Goal: Task Accomplishment & Management: Manage account settings

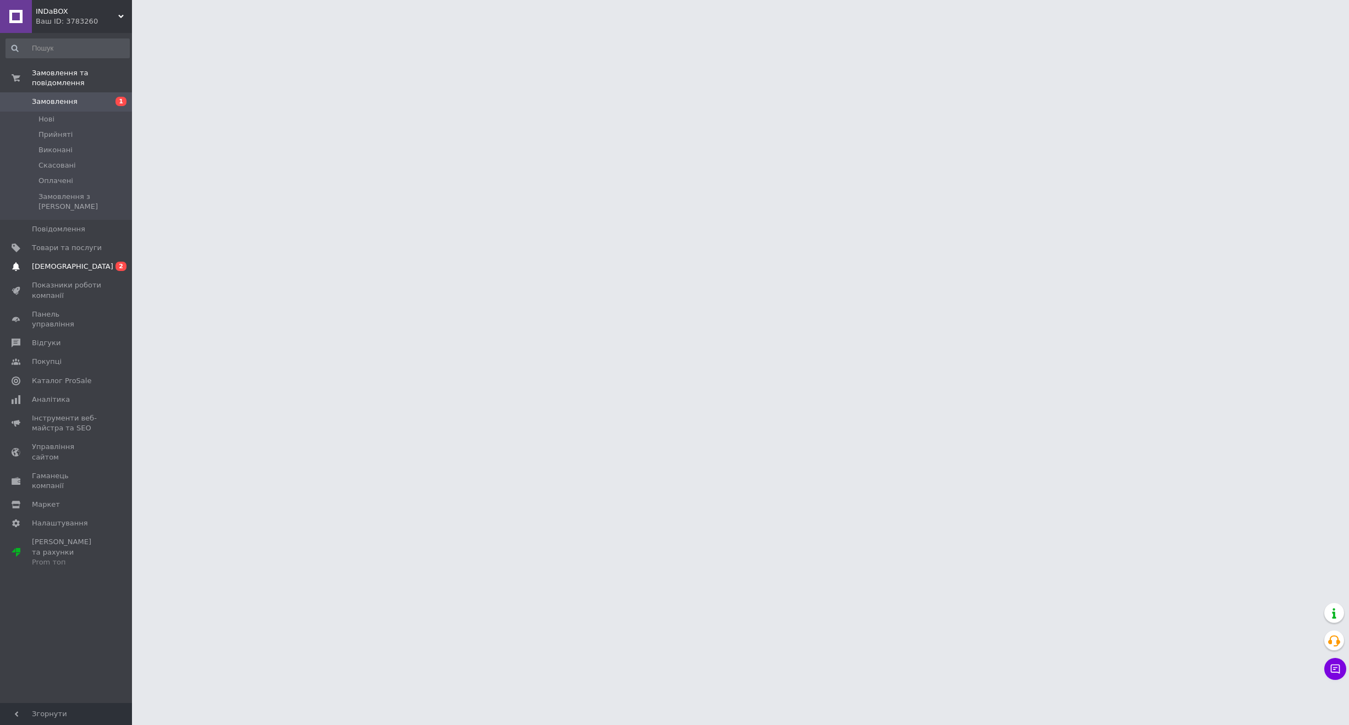
click at [106, 262] on span "0 2" at bounding box center [117, 267] width 30 height 10
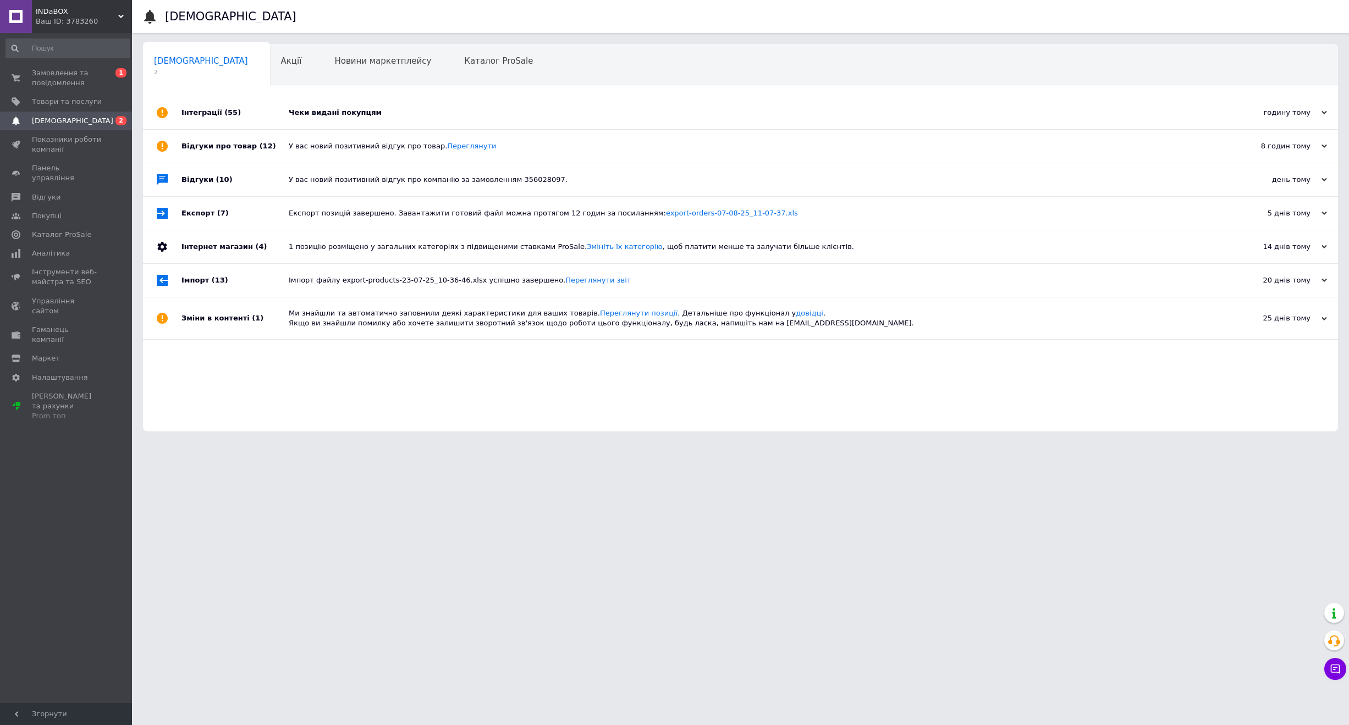
click at [328, 106] on div "Чеки видані покупцям" at bounding box center [753, 112] width 928 height 33
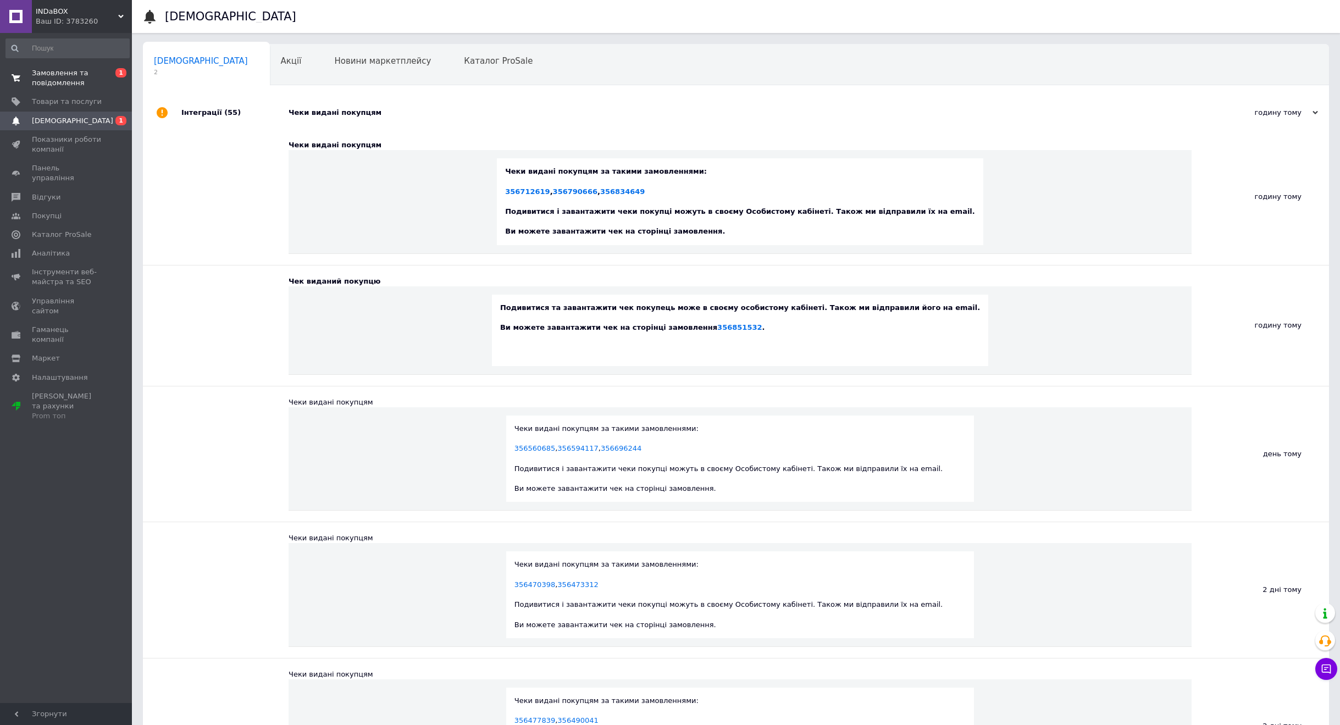
click at [76, 74] on span "Замовлення та повідомлення" at bounding box center [67, 78] width 70 height 20
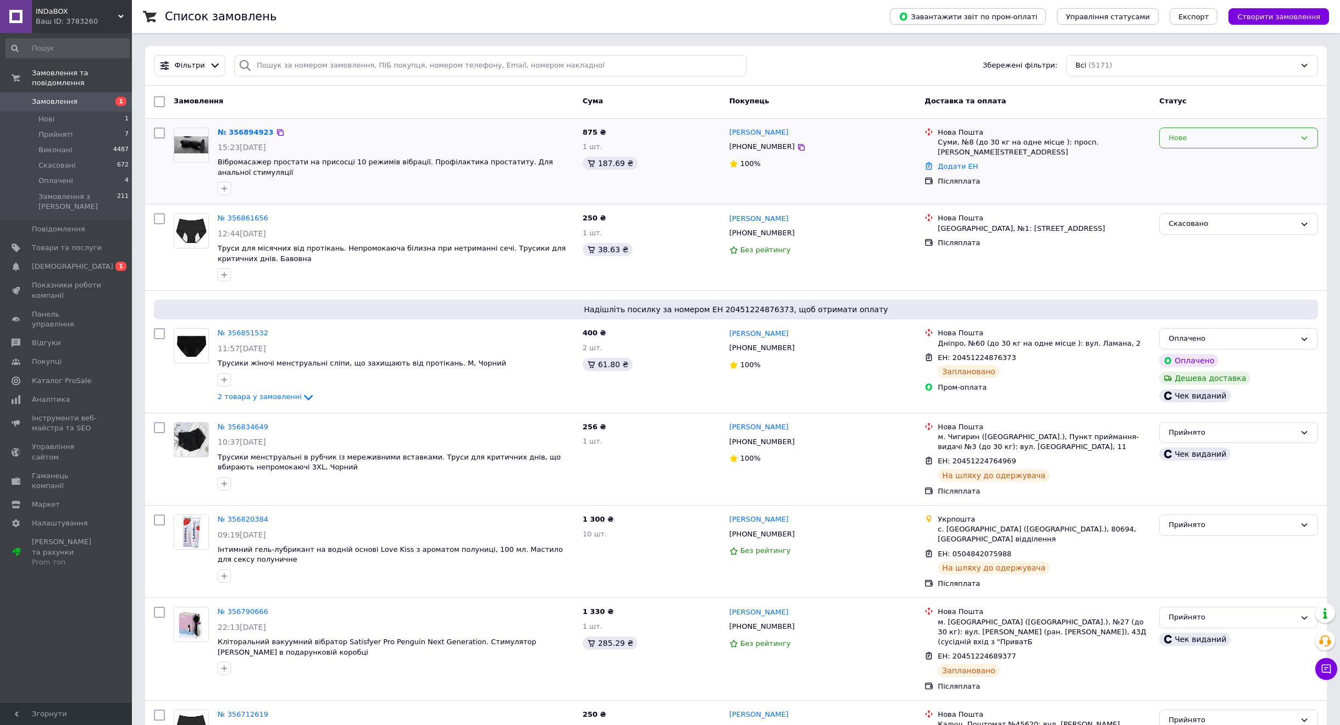
click at [1198, 146] on div "Нове" at bounding box center [1239, 138] width 159 height 21
click at [1190, 163] on li "Прийнято" at bounding box center [1239, 161] width 158 height 20
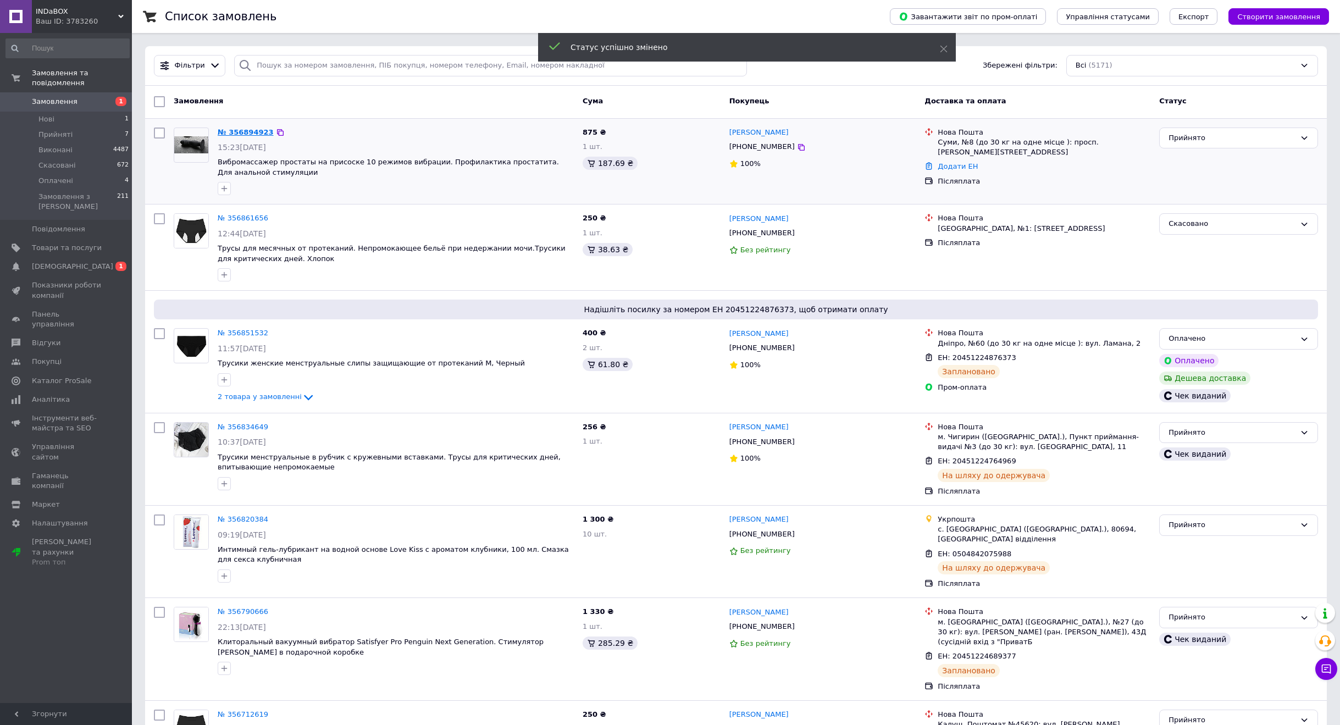
click at [240, 129] on link "№ 356894923" at bounding box center [246, 132] width 56 height 8
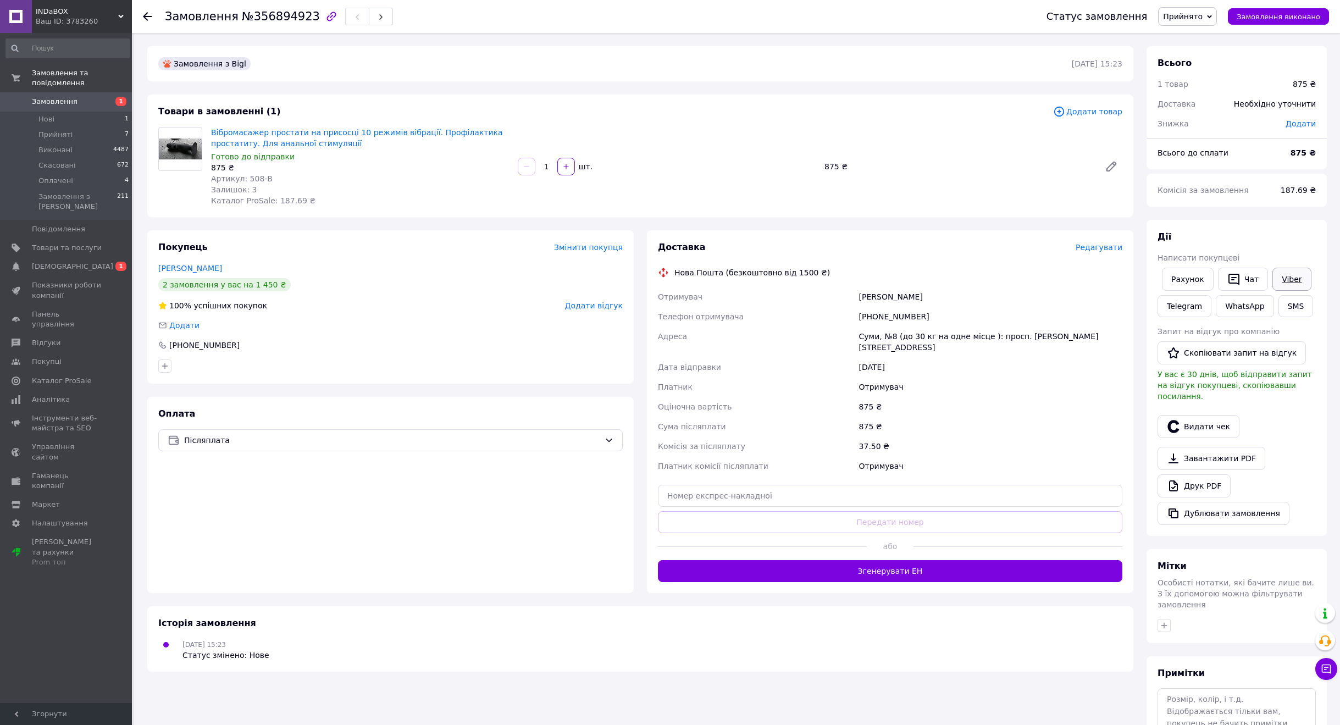
click at [1303, 283] on link "Viber" at bounding box center [1292, 279] width 38 height 23
drag, startPoint x: 310, startPoint y: 505, endPoint x: 349, endPoint y: 502, distance: 39.1
click at [310, 505] on div "Оплата Післяплата" at bounding box center [390, 495] width 487 height 196
click at [1106, 247] on span "Редагувати" at bounding box center [1099, 247] width 47 height 9
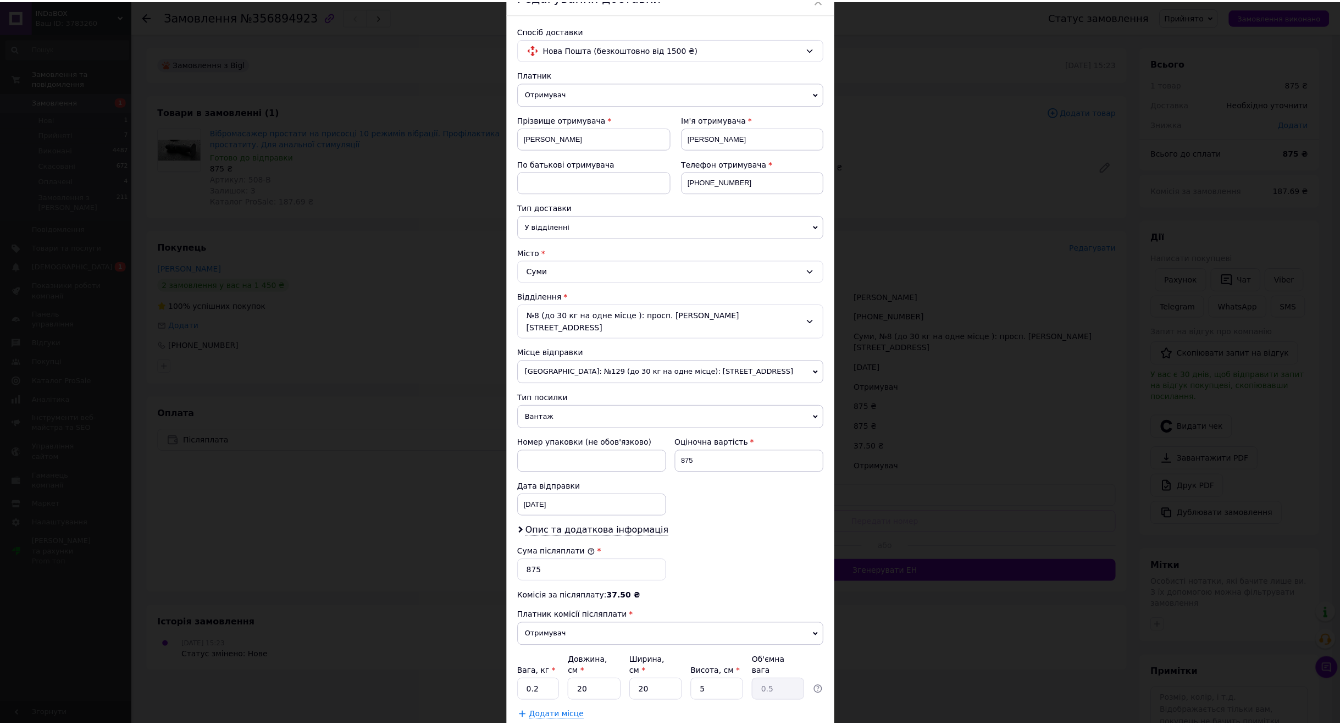
scroll to position [114, 0]
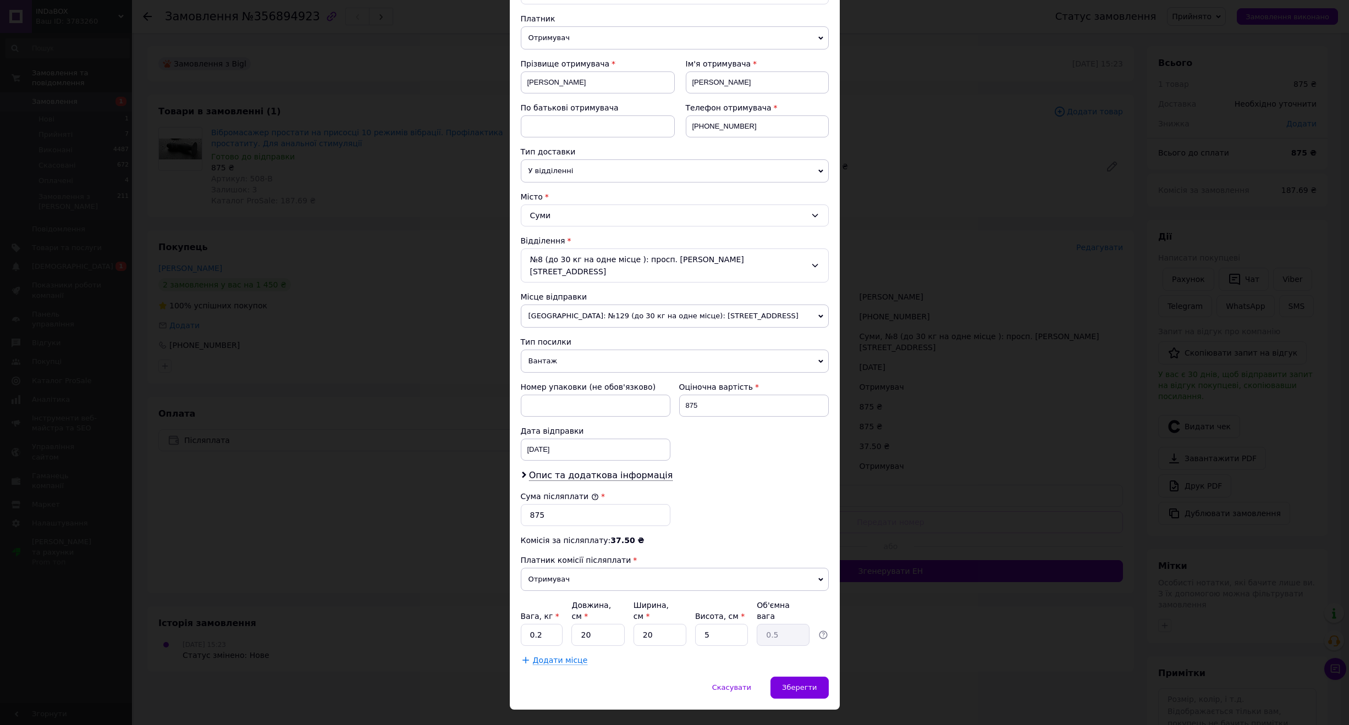
drag, startPoint x: 946, startPoint y: 599, endPoint x: 941, endPoint y: 588, distance: 12.6
click at [945, 599] on div "× Редагування доставки Спосіб доставки Нова Пошта (безкоштовно від 1500 ₴) Плат…" at bounding box center [674, 362] width 1349 height 725
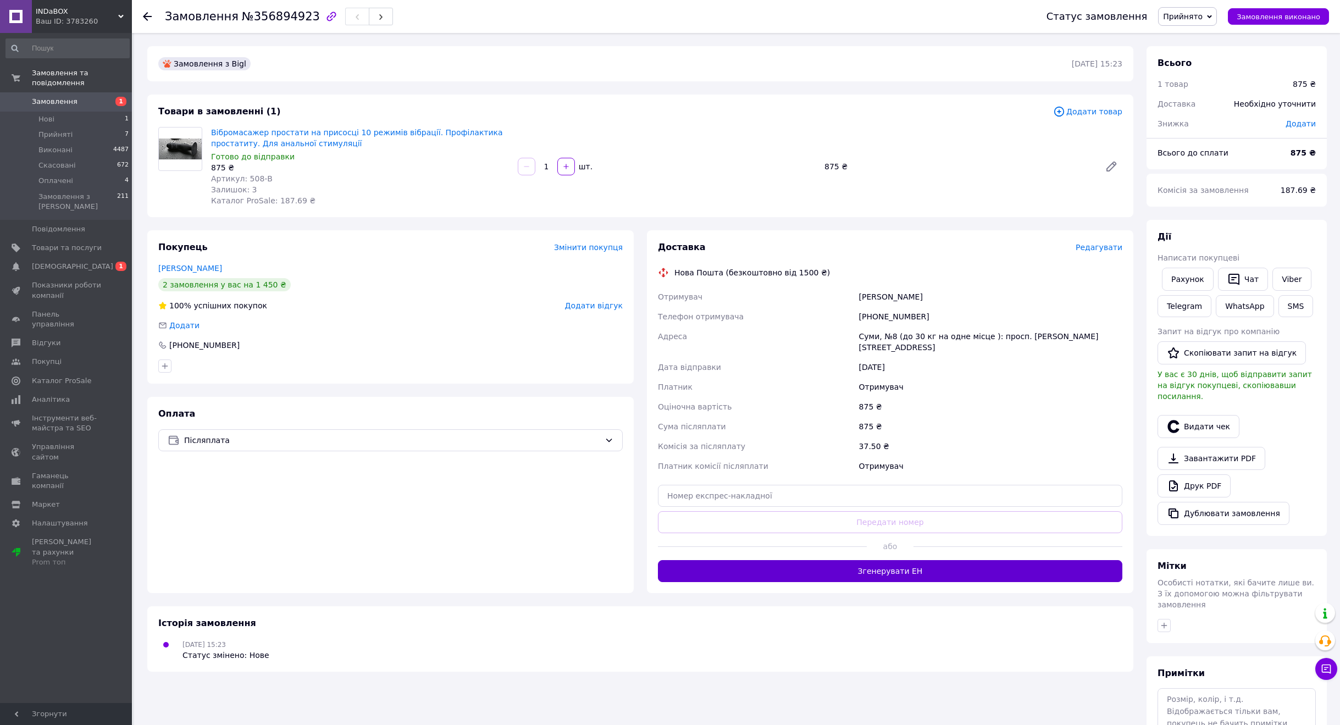
click at [926, 560] on button "Згенерувати ЕН" at bounding box center [890, 571] width 465 height 22
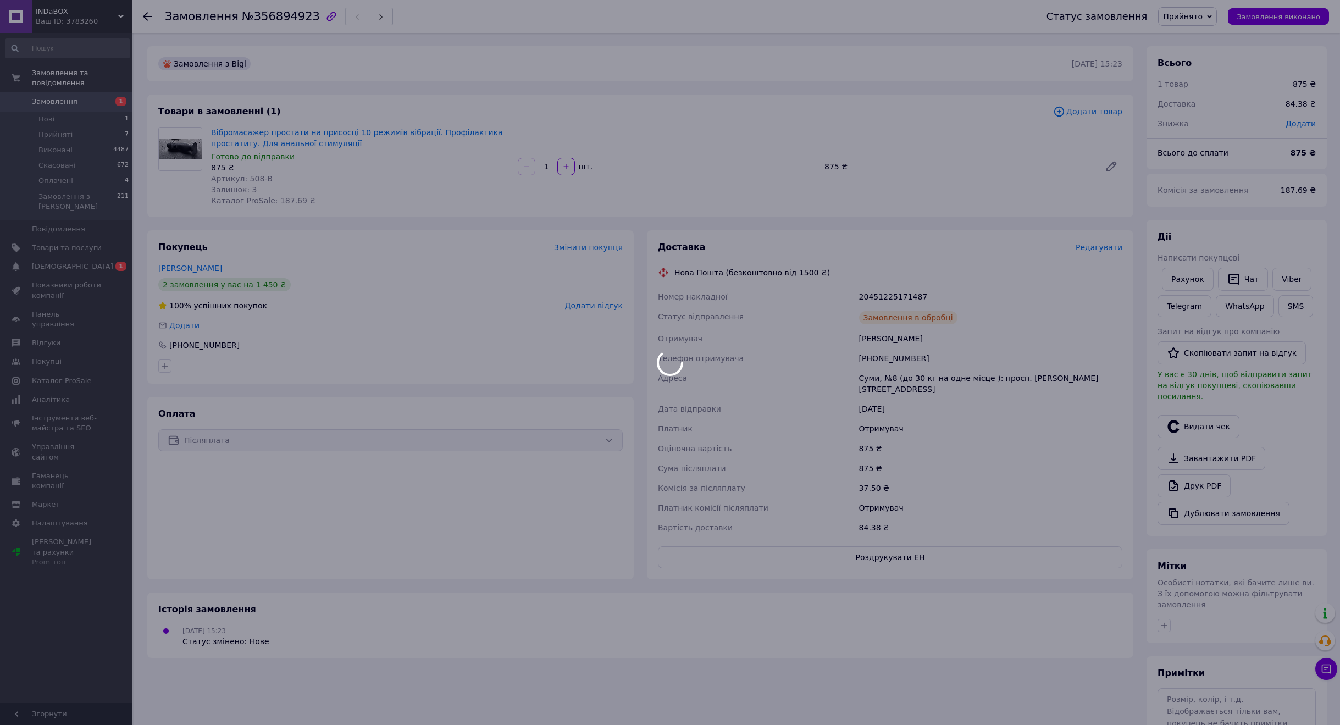
drag, startPoint x: 851, startPoint y: 295, endPoint x: 835, endPoint y: 291, distance: 16.4
click at [835, 291] on body "INDaBOX Ваш ID: 3783260 Сайт INDaBOX Кабінет покупця Перевірити стан системи Ст…" at bounding box center [670, 407] width 1340 height 815
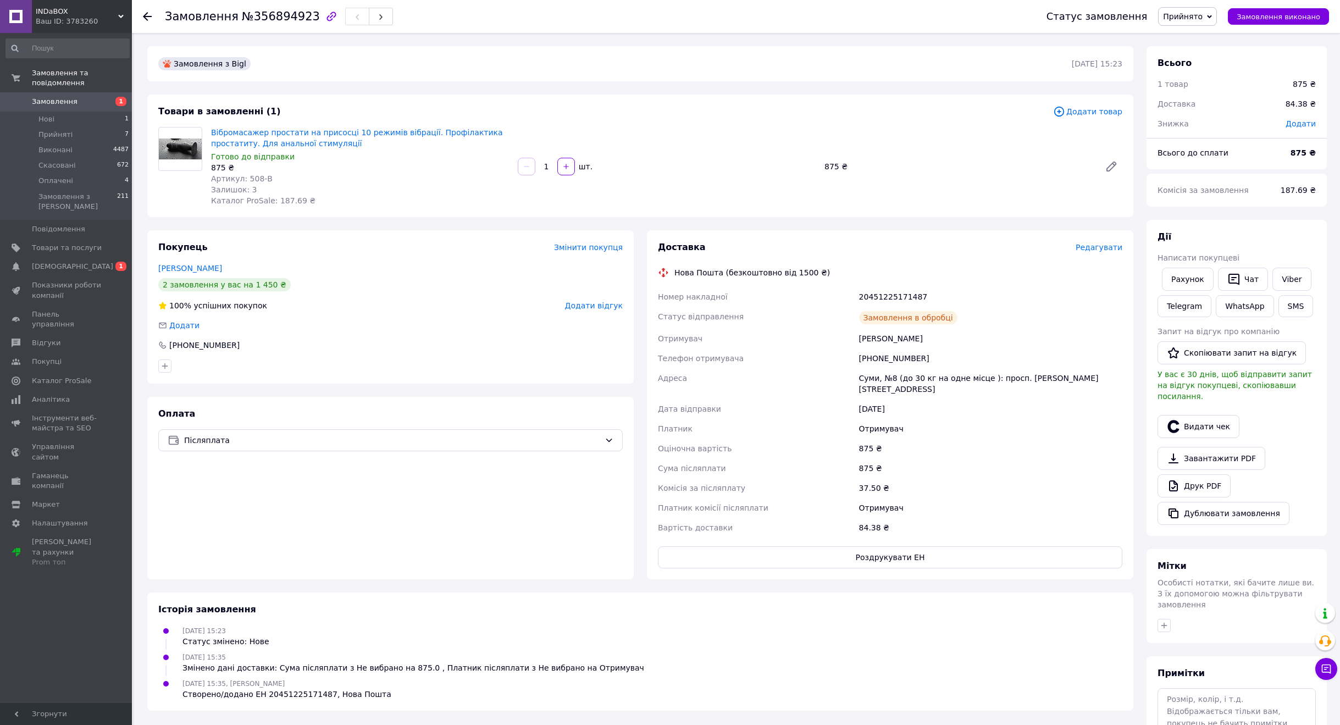
click at [890, 296] on div "20451225171487" at bounding box center [991, 297] width 268 height 20
copy div "20451225171487"
drag, startPoint x: 335, startPoint y: 504, endPoint x: 357, endPoint y: 504, distance: 22.0
click at [337, 504] on div "Оплата Післяплата" at bounding box center [390, 488] width 487 height 183
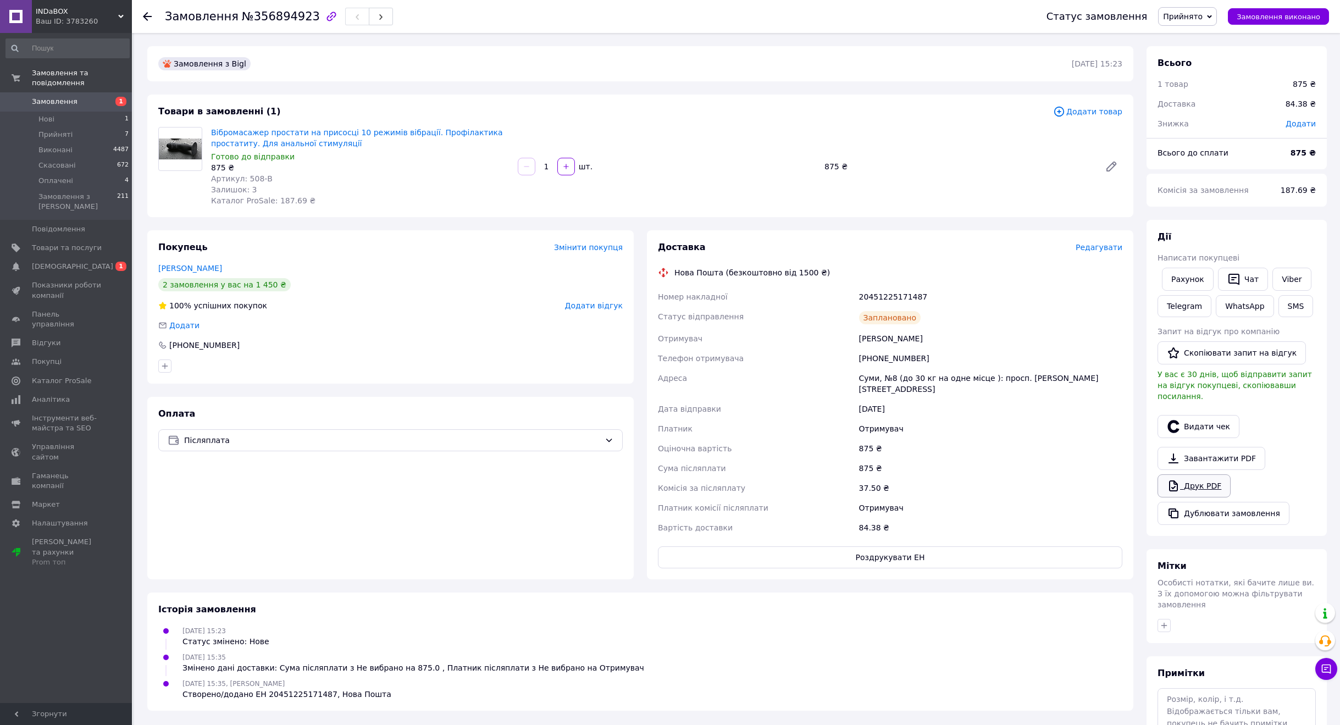
click at [1204, 476] on link "Друк PDF" at bounding box center [1194, 486] width 73 height 23
drag, startPoint x: 653, startPoint y: 382, endPoint x: 1098, endPoint y: 378, distance: 445.4
click at [1100, 379] on div "Доставка Редагувати Нова Пошта (безкоштовно від 1500 ₴) Номер накладної 2045122…" at bounding box center [890, 404] width 487 height 349
copy div "Адреса Суми, №8 (до 30 кг на одне місце ): просп. Михайла Лушпи, 13Б"
click at [1022, 407] on div "[DATE]" at bounding box center [991, 409] width 268 height 20
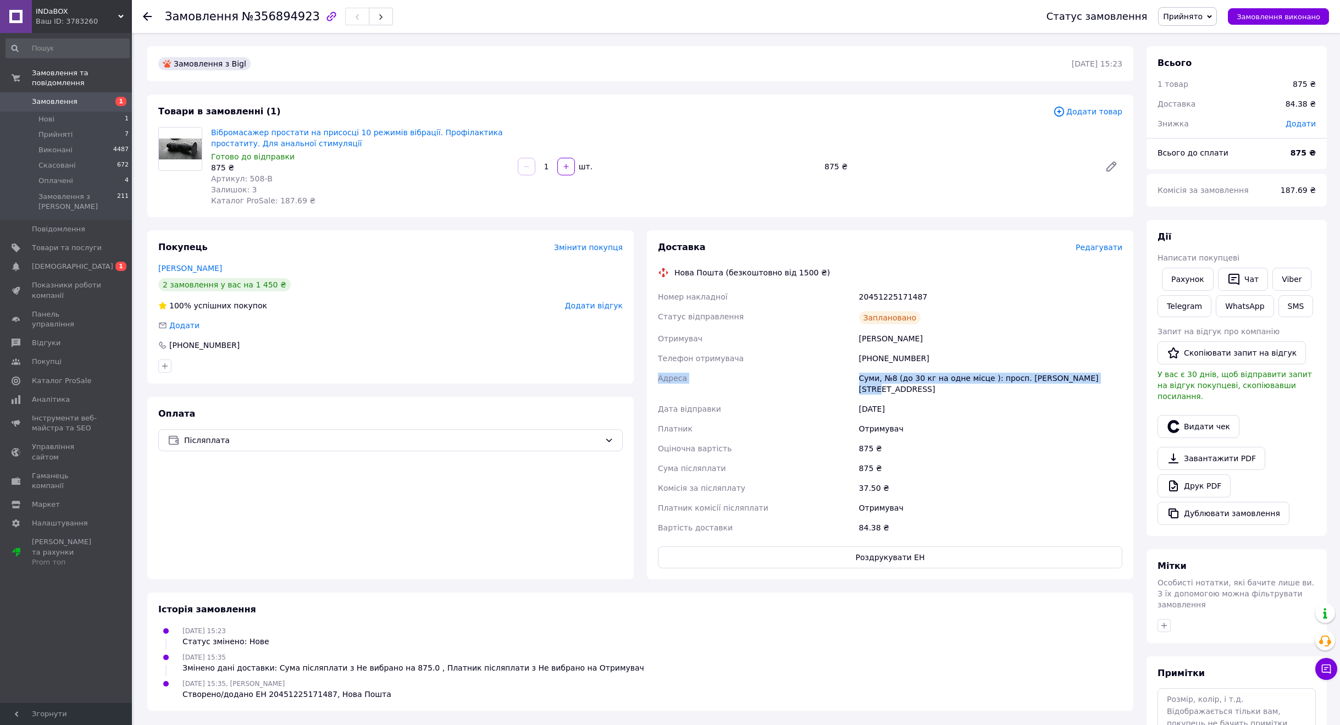
drag, startPoint x: 661, startPoint y: 379, endPoint x: 1107, endPoint y: 387, distance: 446.0
click at [1107, 387] on div "Доставка Редагувати Нова Пошта (безкоштовно від 1500 ₴) Номер накладної 2045122…" at bounding box center [890, 404] width 487 height 349
copy div "Адреса Суми, №8 (до 30 кг на одне місце ): просп. Михайла Лушпи, 13Б"
drag, startPoint x: 298, startPoint y: 541, endPoint x: 323, endPoint y: 542, distance: 24.8
click at [301, 541] on div "Оплата Післяплата" at bounding box center [390, 488] width 487 height 183
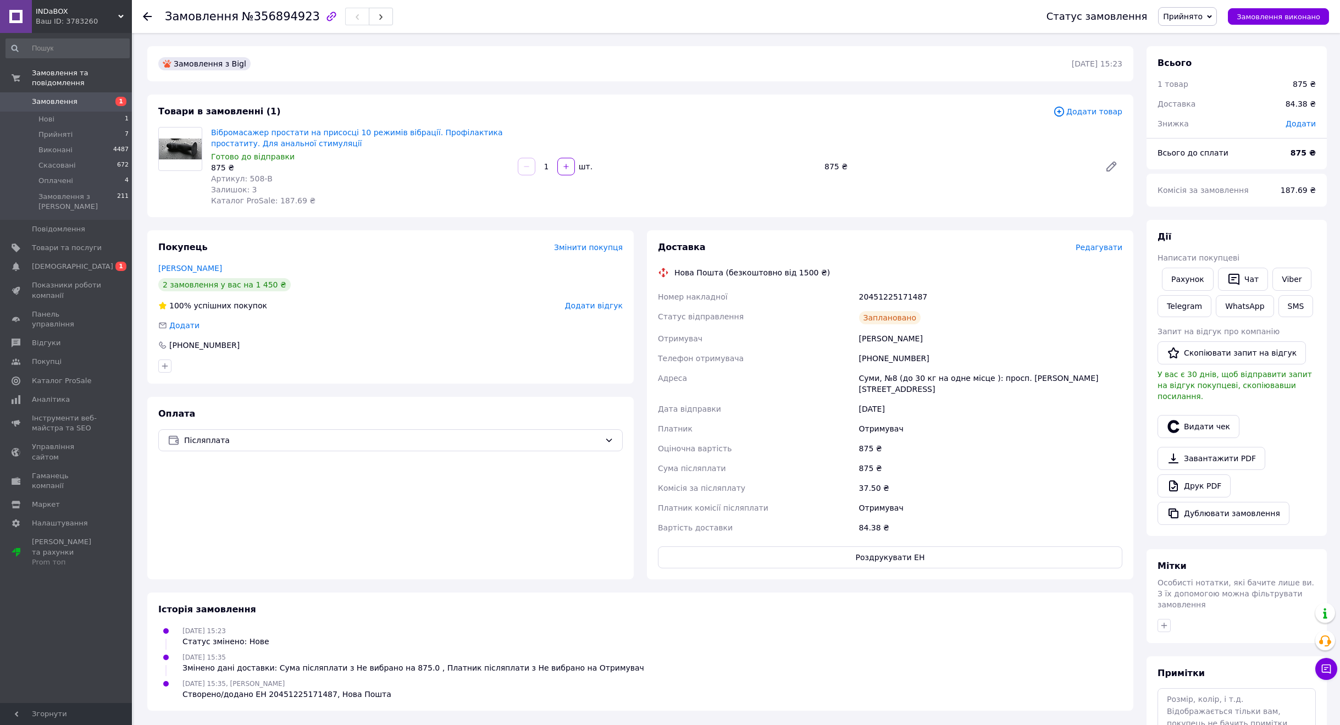
click at [308, 500] on div "Оплата Післяплата" at bounding box center [390, 488] width 487 height 183
